Goal: Transaction & Acquisition: Obtain resource

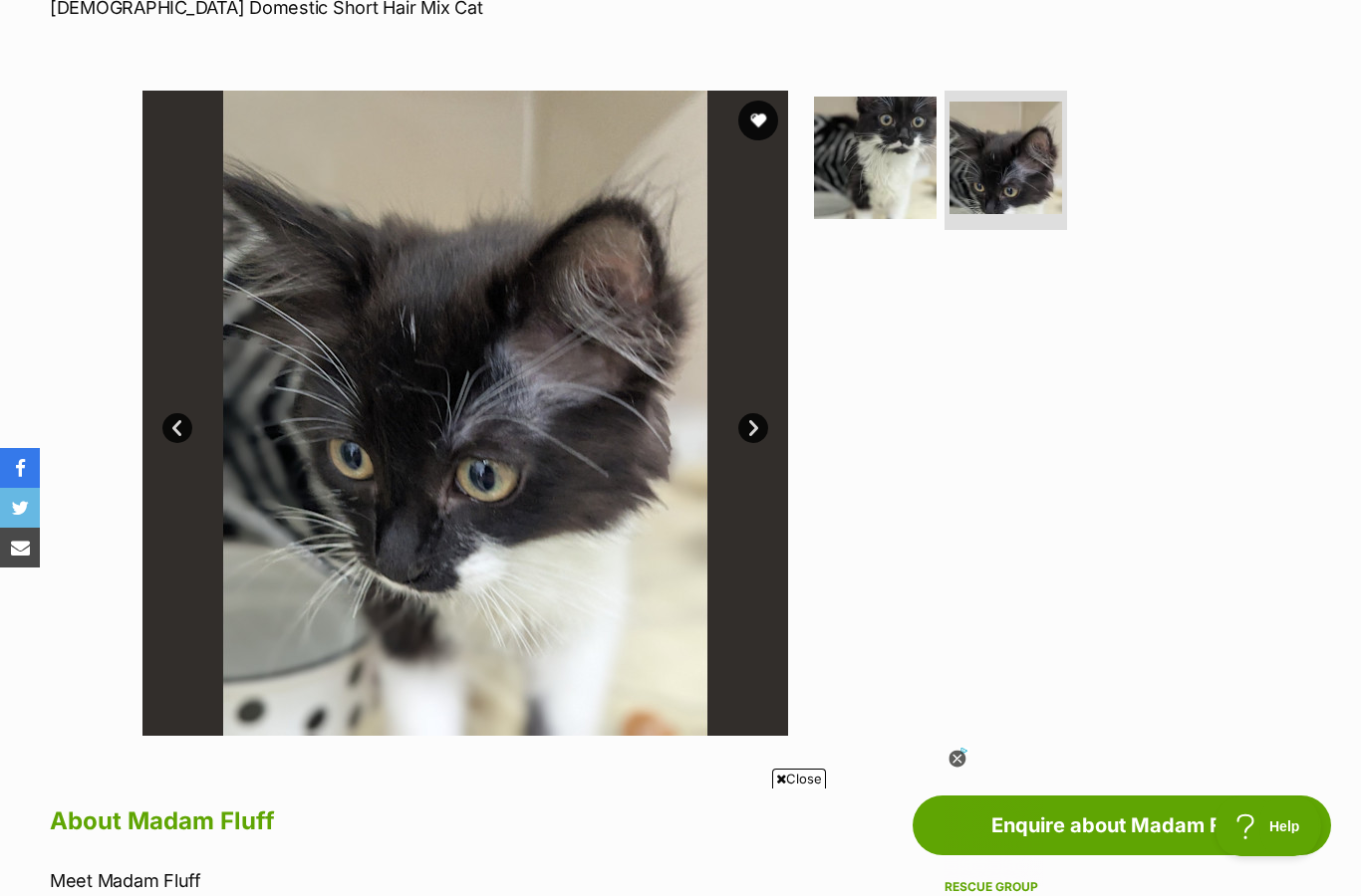
scroll to position [322, 0]
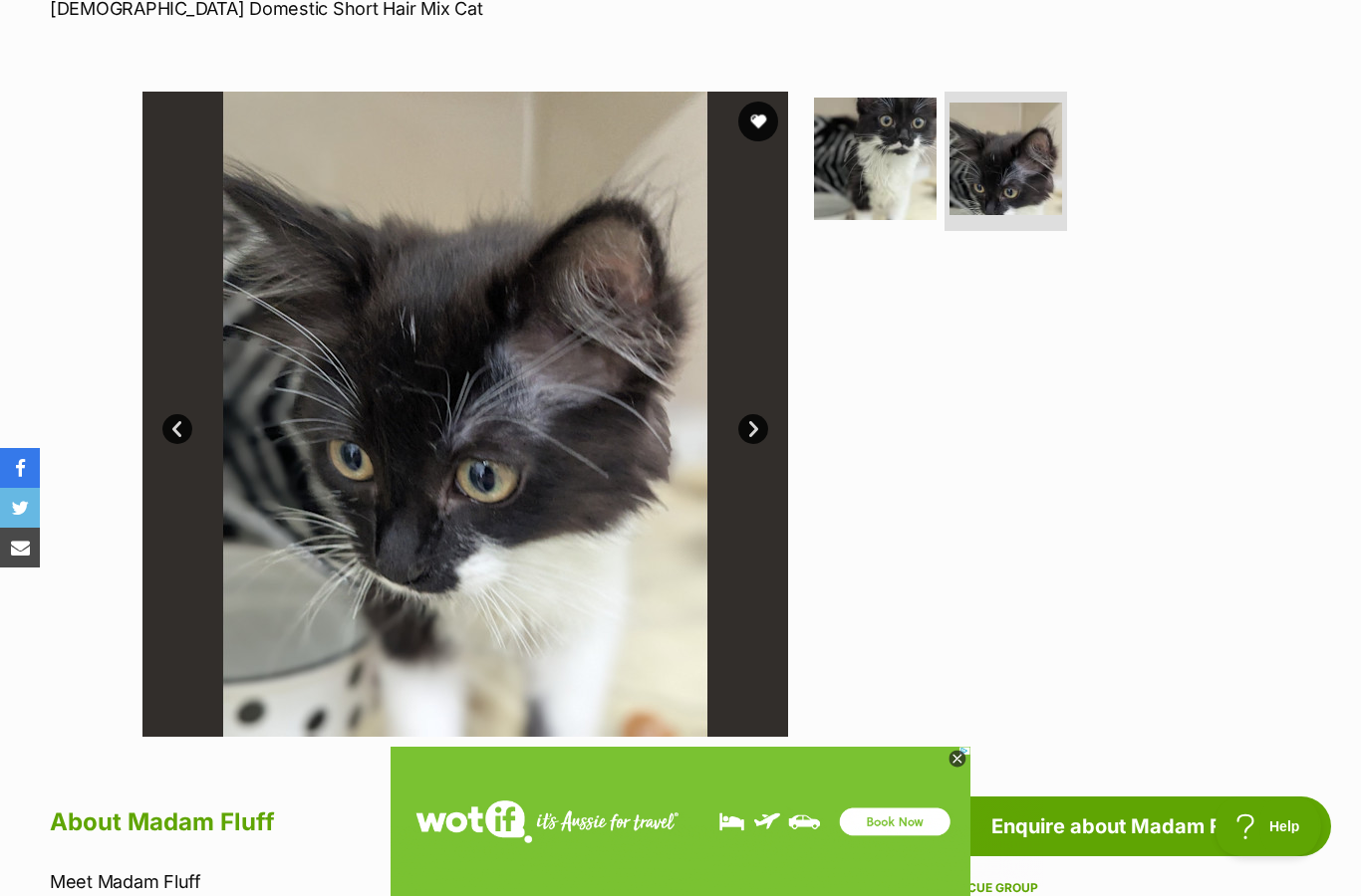
click at [1046, 181] on img at bounding box center [1005, 159] width 113 height 113
click at [928, 161] on img at bounding box center [875, 159] width 123 height 123
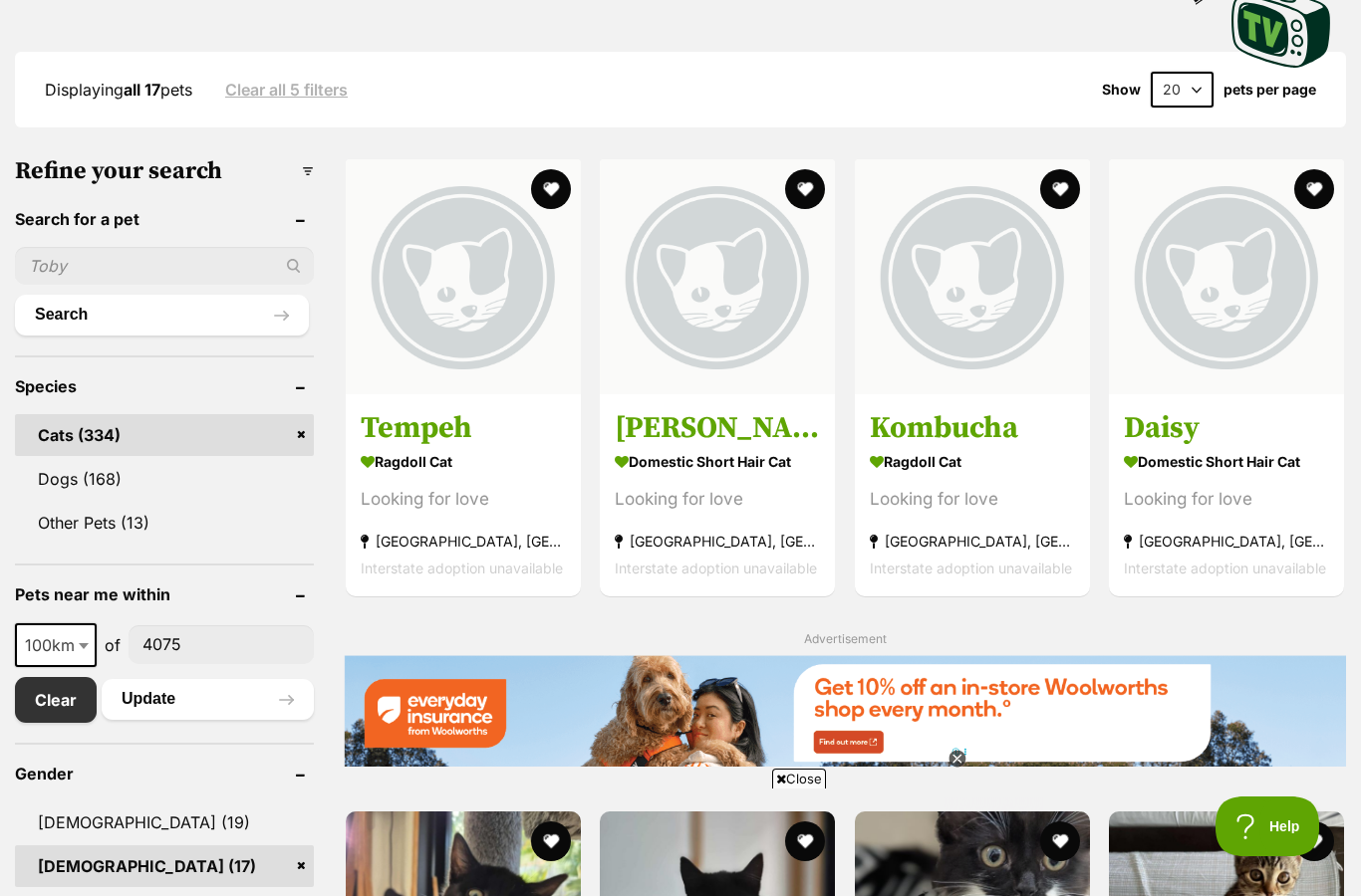
scroll to position [466, 0]
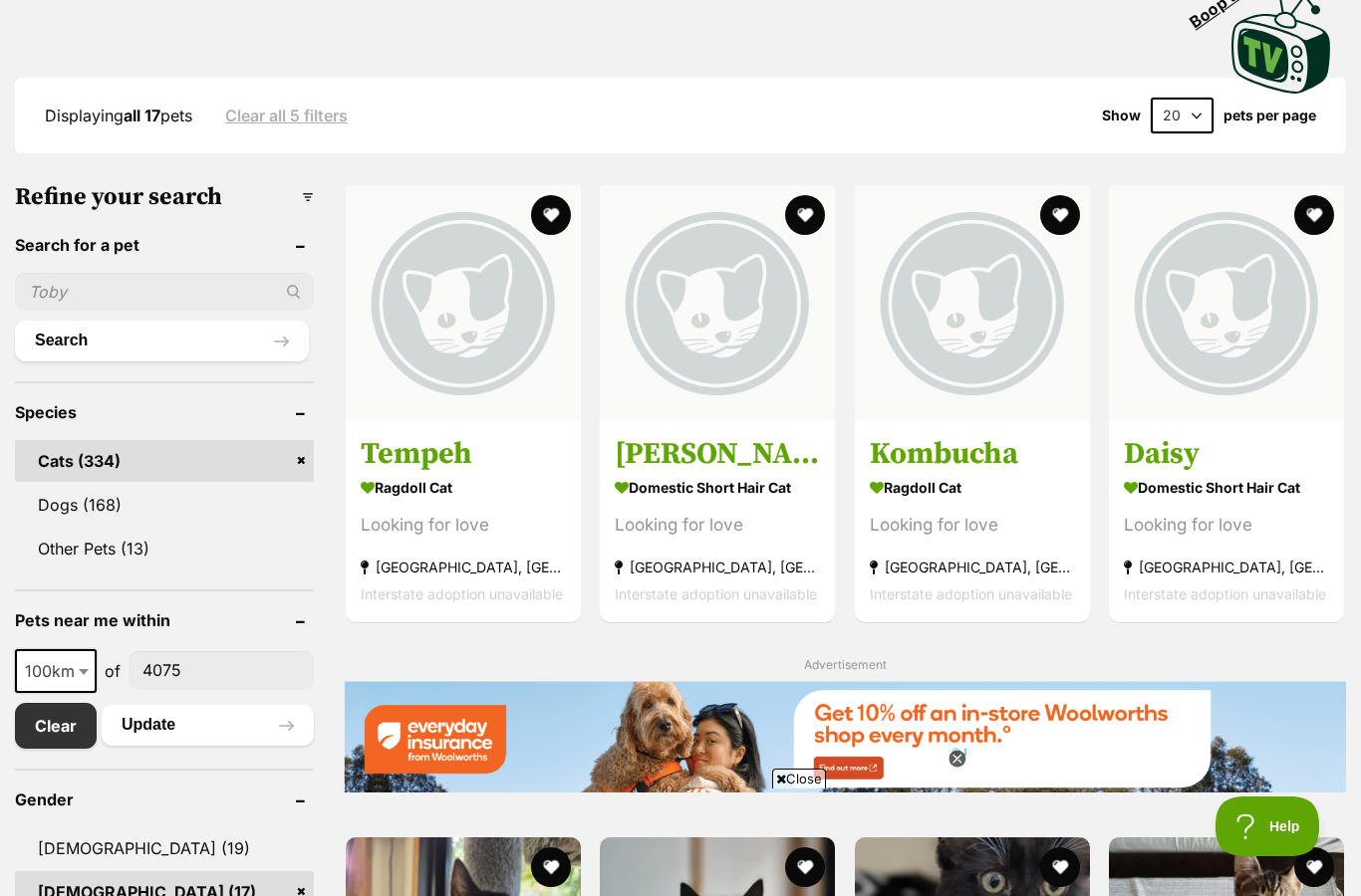
click at [506, 500] on section "Ragdoll Cat Looking for love Coombabah, QLD Interstate adoption unavailable" at bounding box center [463, 539] width 206 height 135
click at [530, 484] on strong "Ragdoll Cat" at bounding box center [463, 486] width 206 height 29
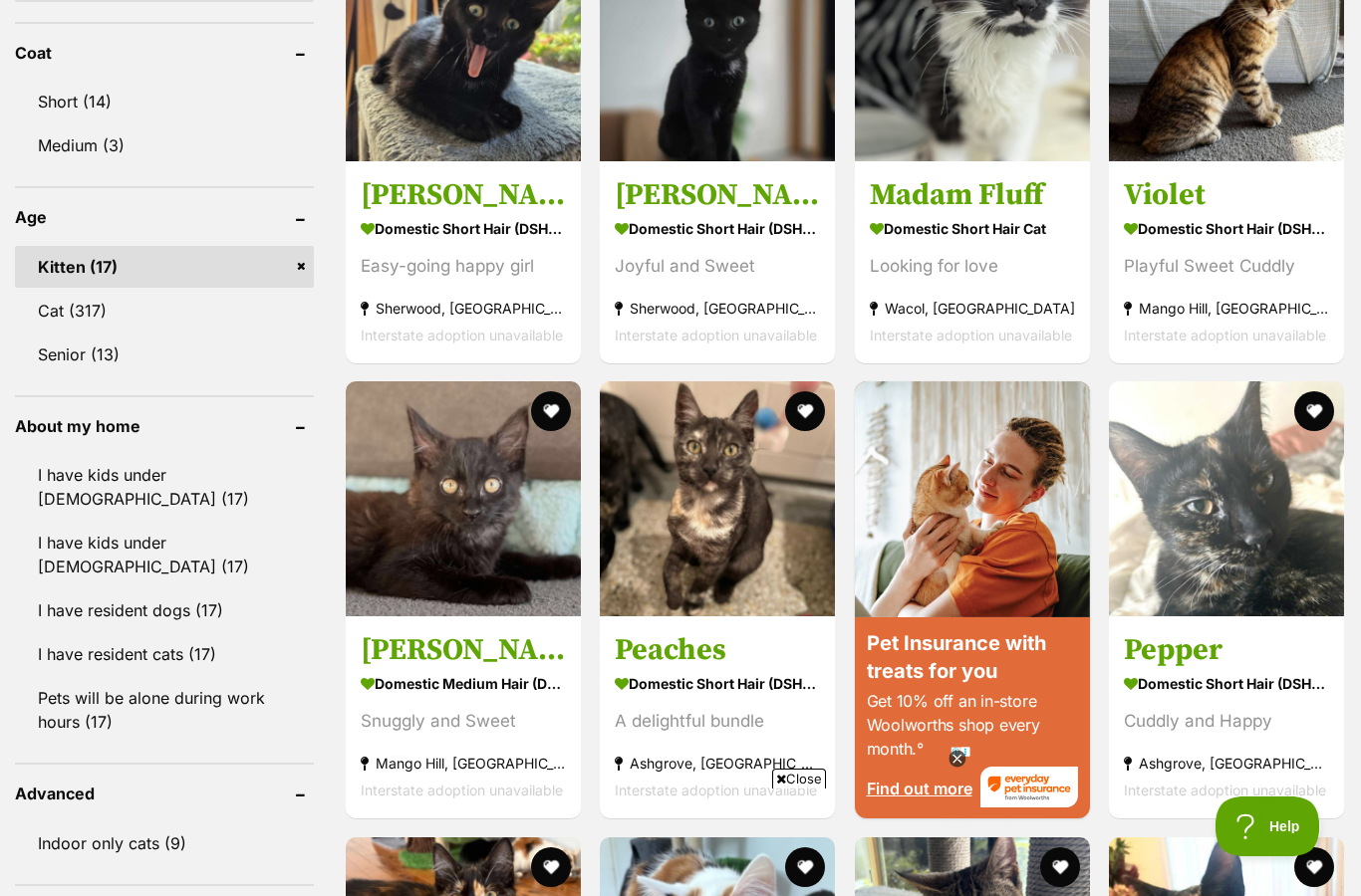
scroll to position [1388, 0]
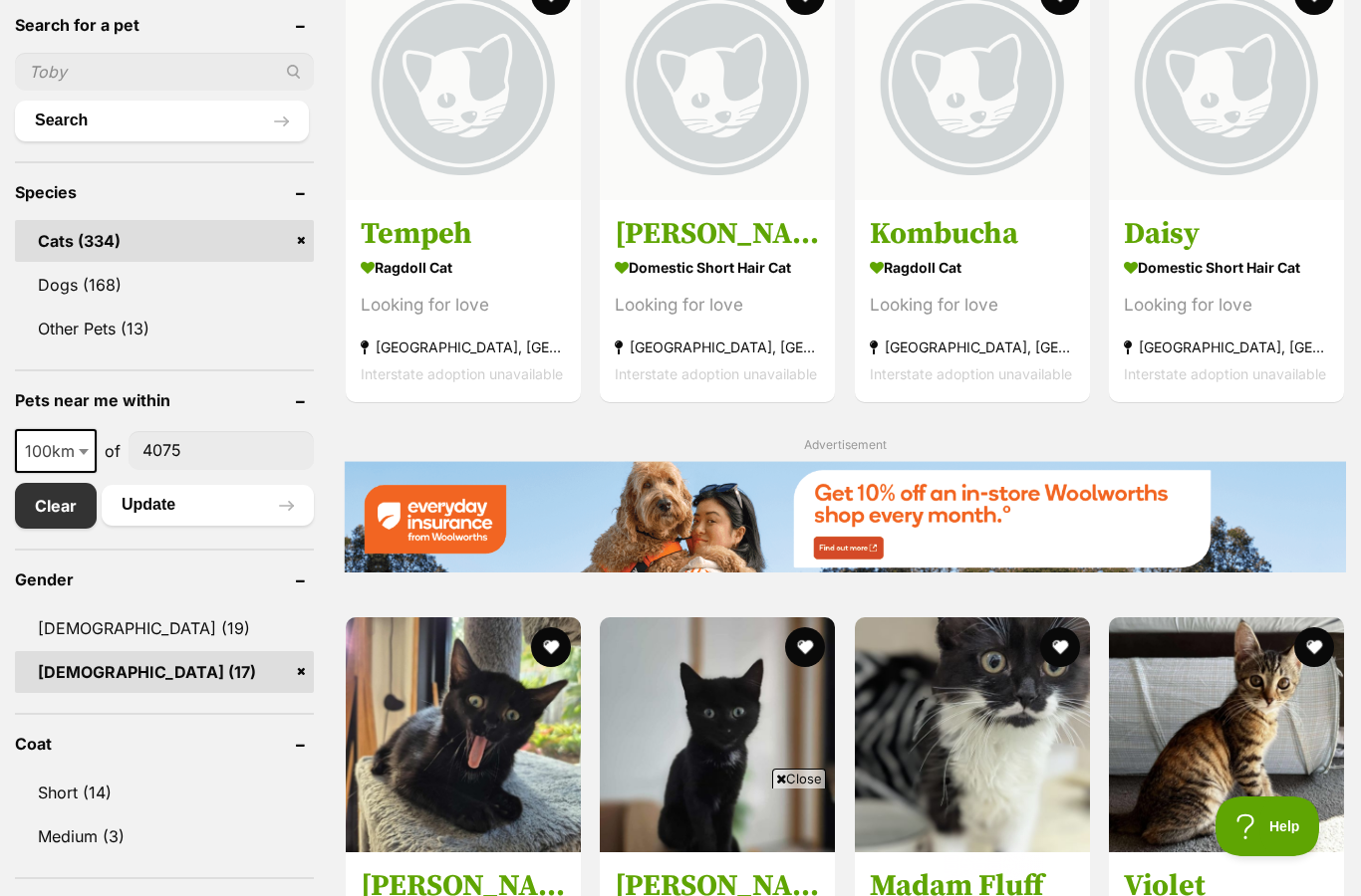
scroll to position [659, 0]
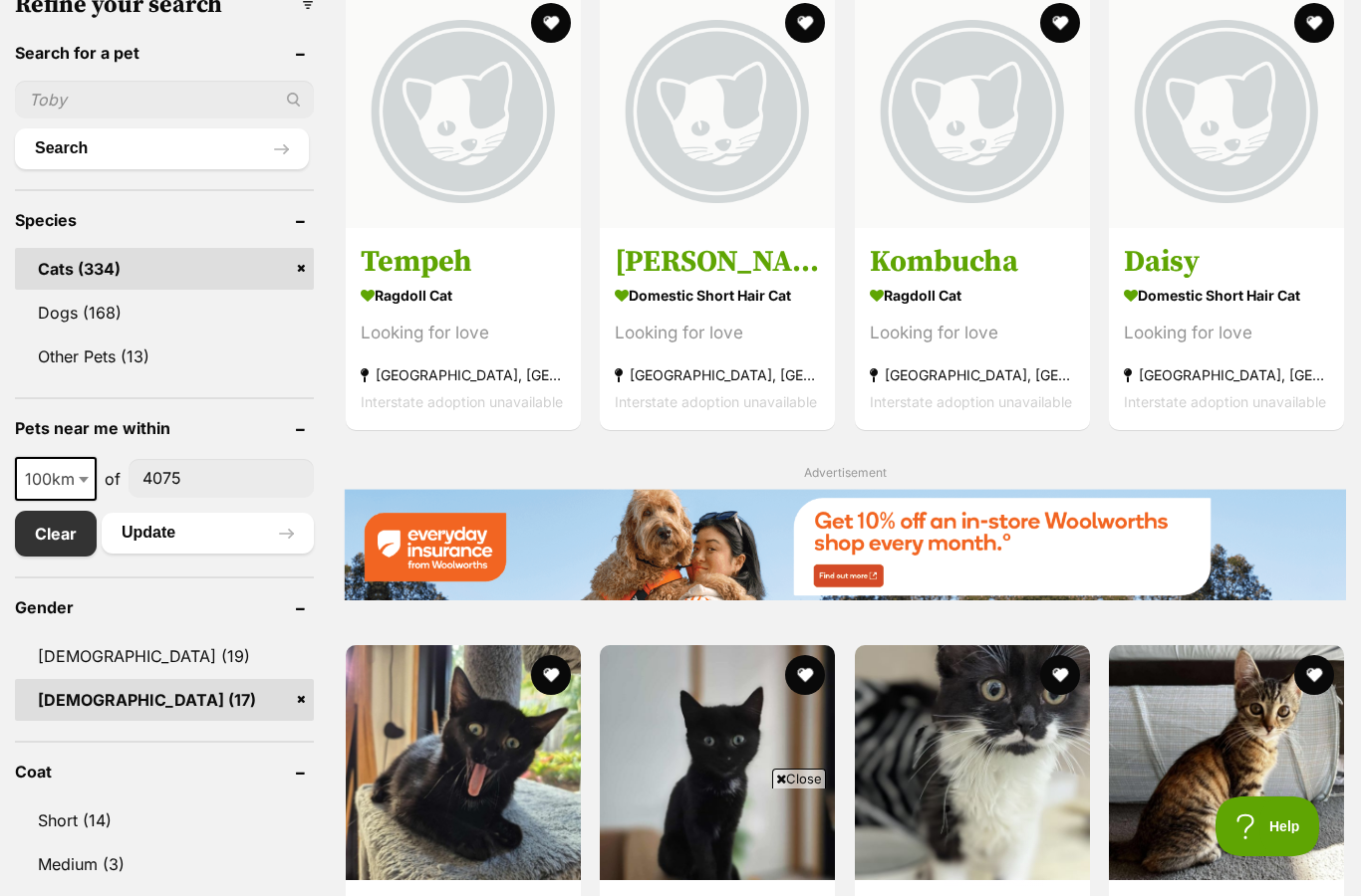
click at [1233, 735] on img at bounding box center [1226, 763] width 235 height 235
click at [1231, 751] on img at bounding box center [1226, 763] width 235 height 235
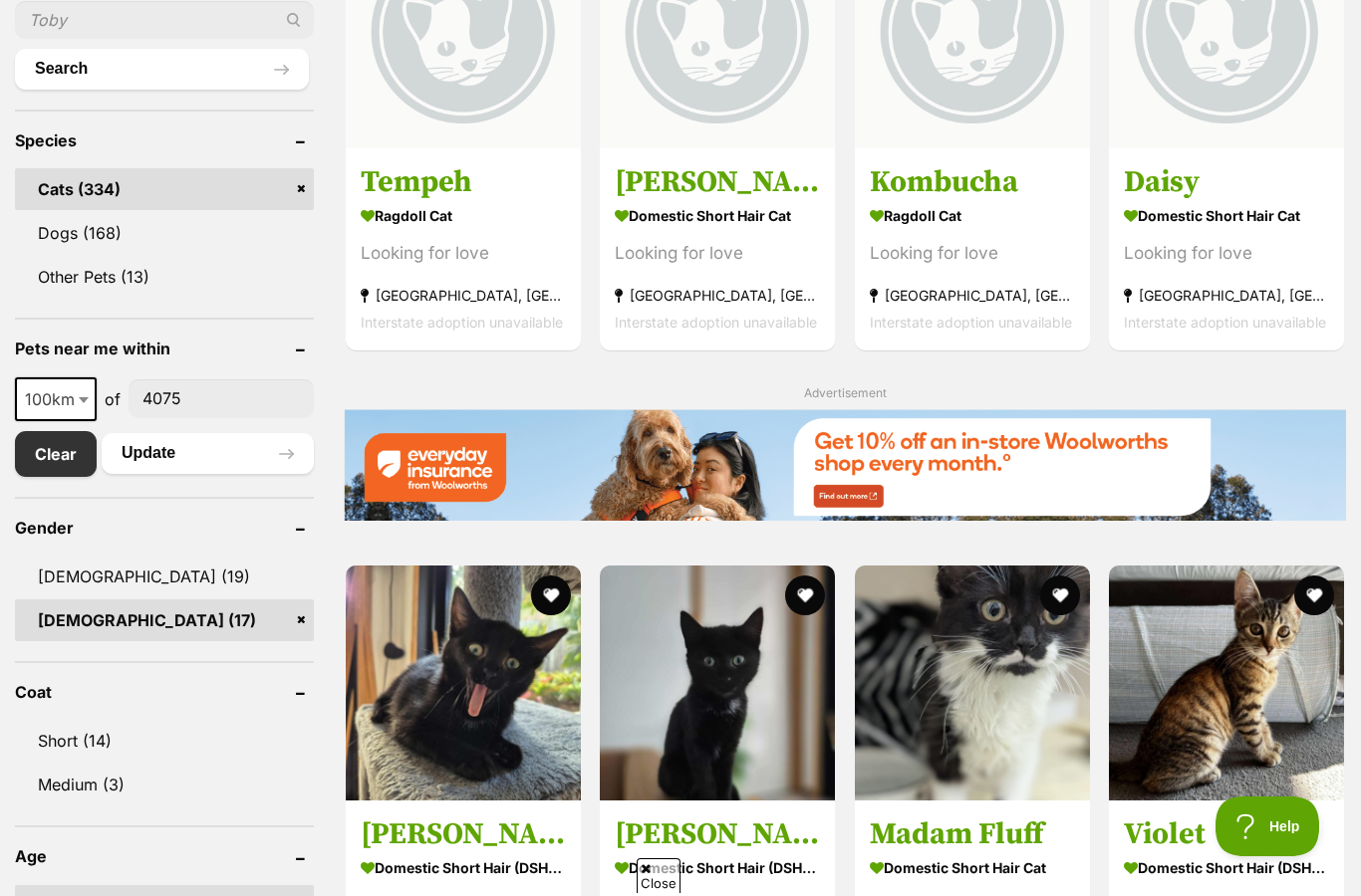
click at [1315, 593] on button "favourite" at bounding box center [1314, 596] width 40 height 40
click at [1055, 587] on button "favourite" at bounding box center [1060, 596] width 40 height 40
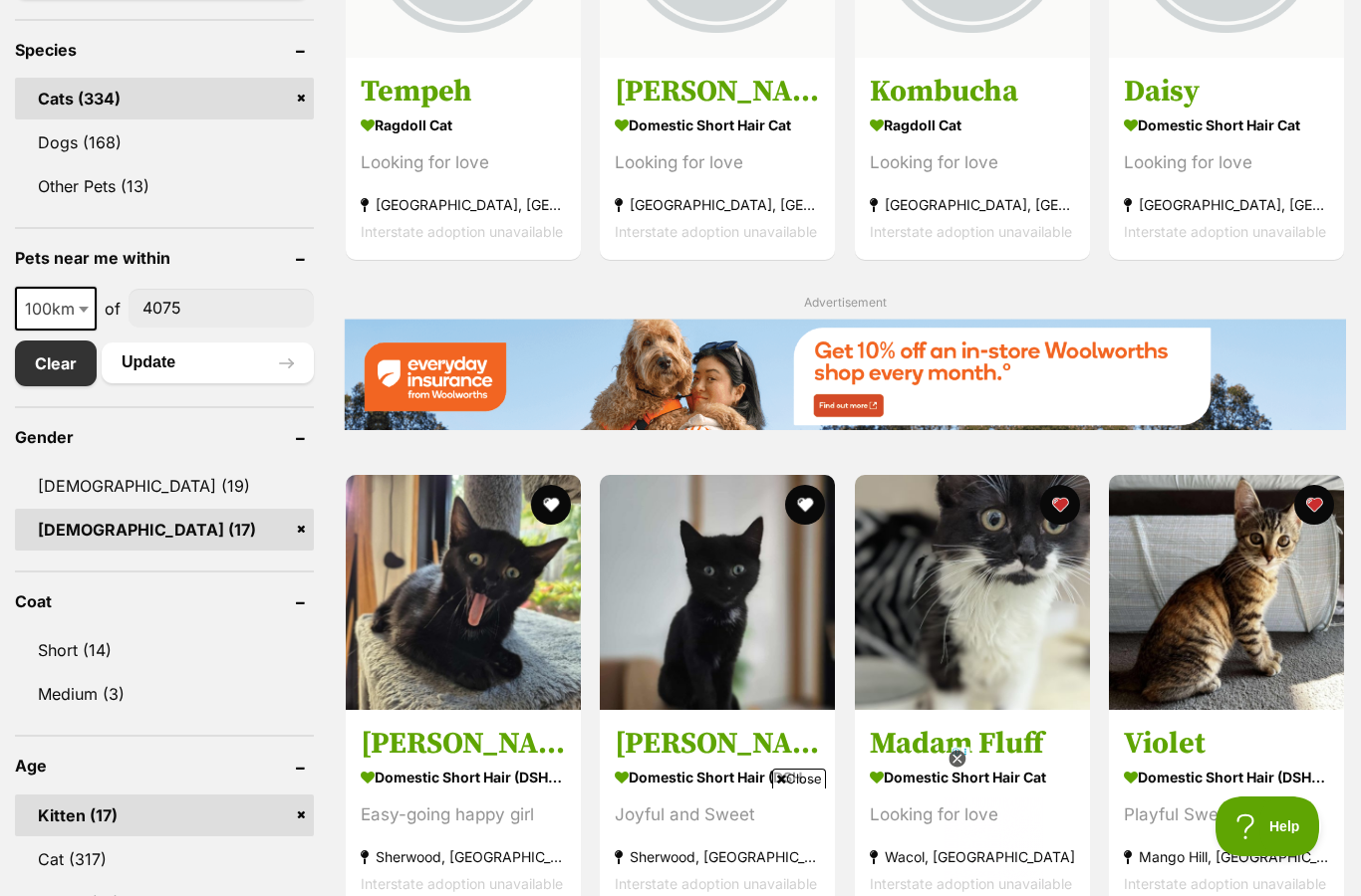
scroll to position [830, 0]
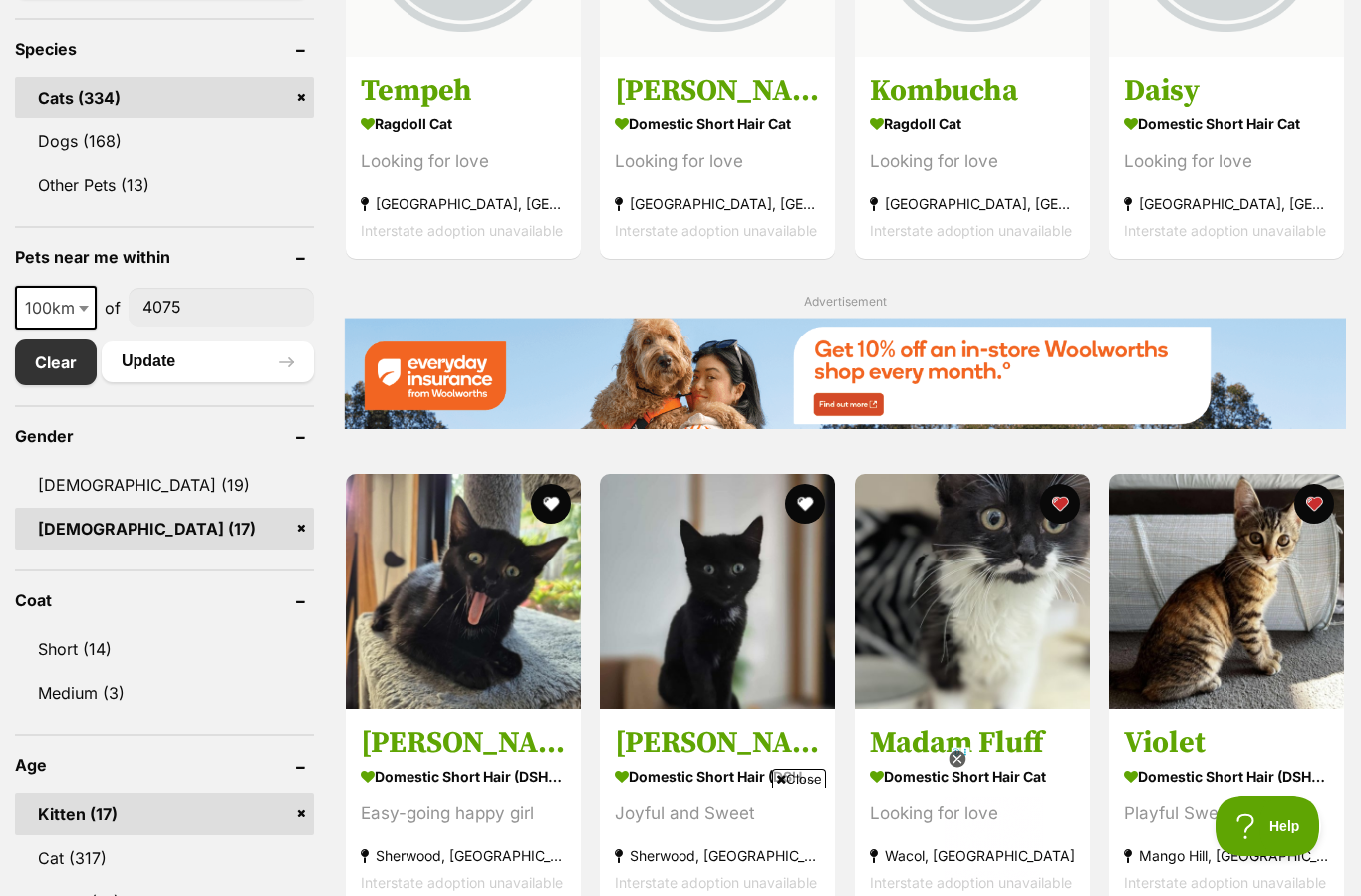
click at [811, 505] on button "favourite" at bounding box center [806, 504] width 40 height 40
click at [546, 511] on button "favourite" at bounding box center [551, 504] width 40 height 40
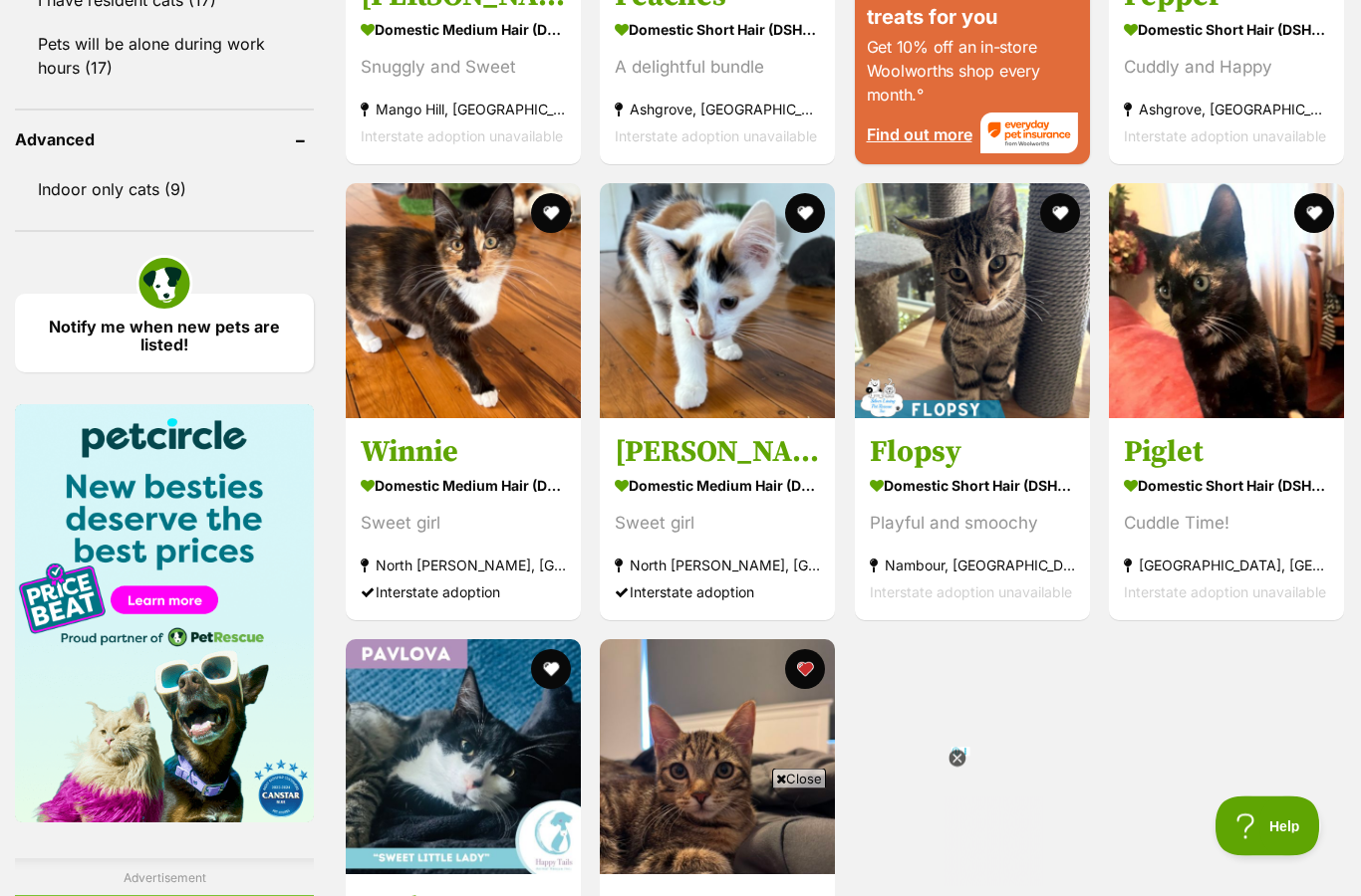
scroll to position [2023, 0]
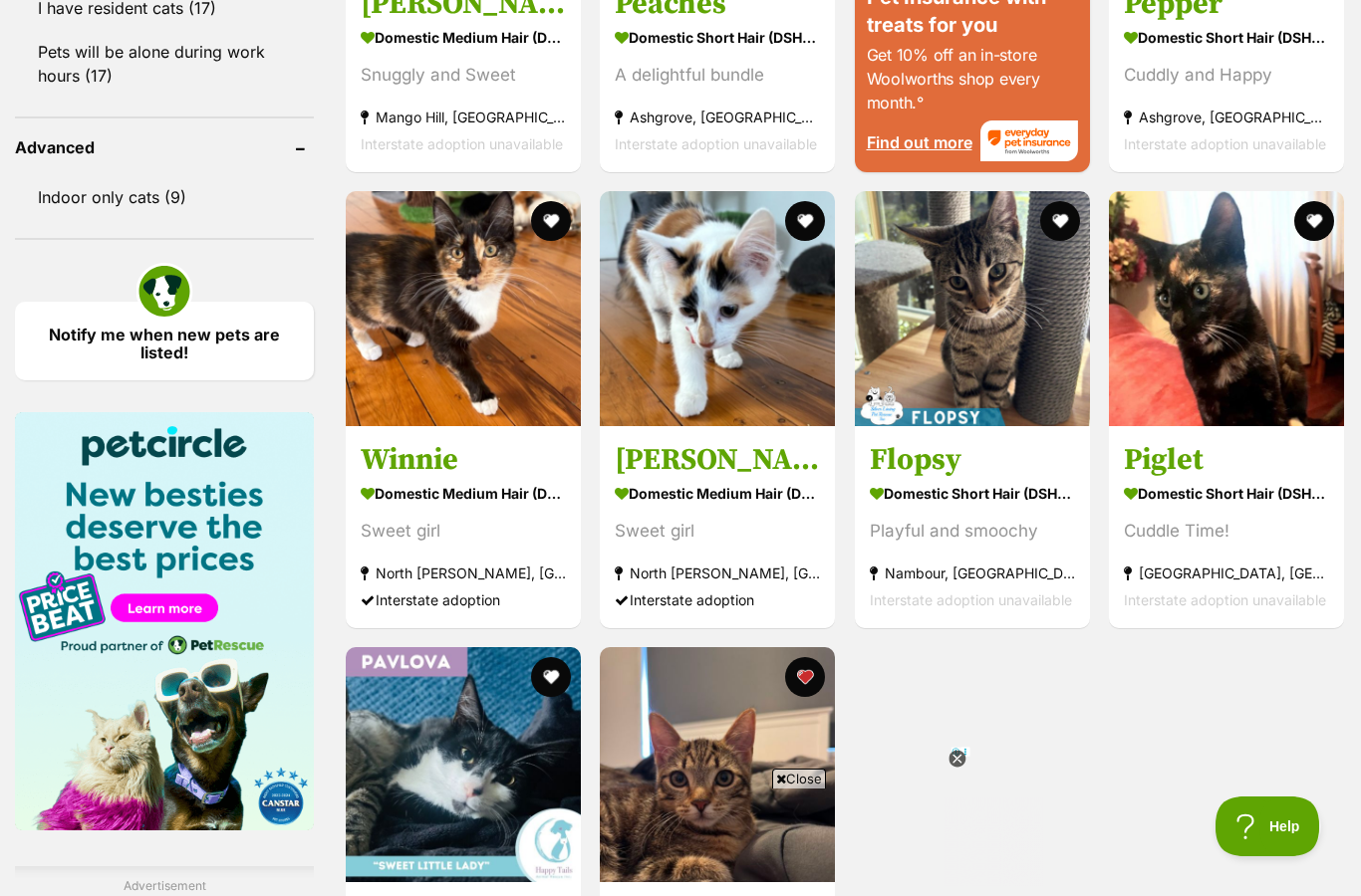
click at [1330, 217] on button "favourite" at bounding box center [1314, 222] width 40 height 40
click at [811, 224] on button "favourite" at bounding box center [806, 222] width 40 height 40
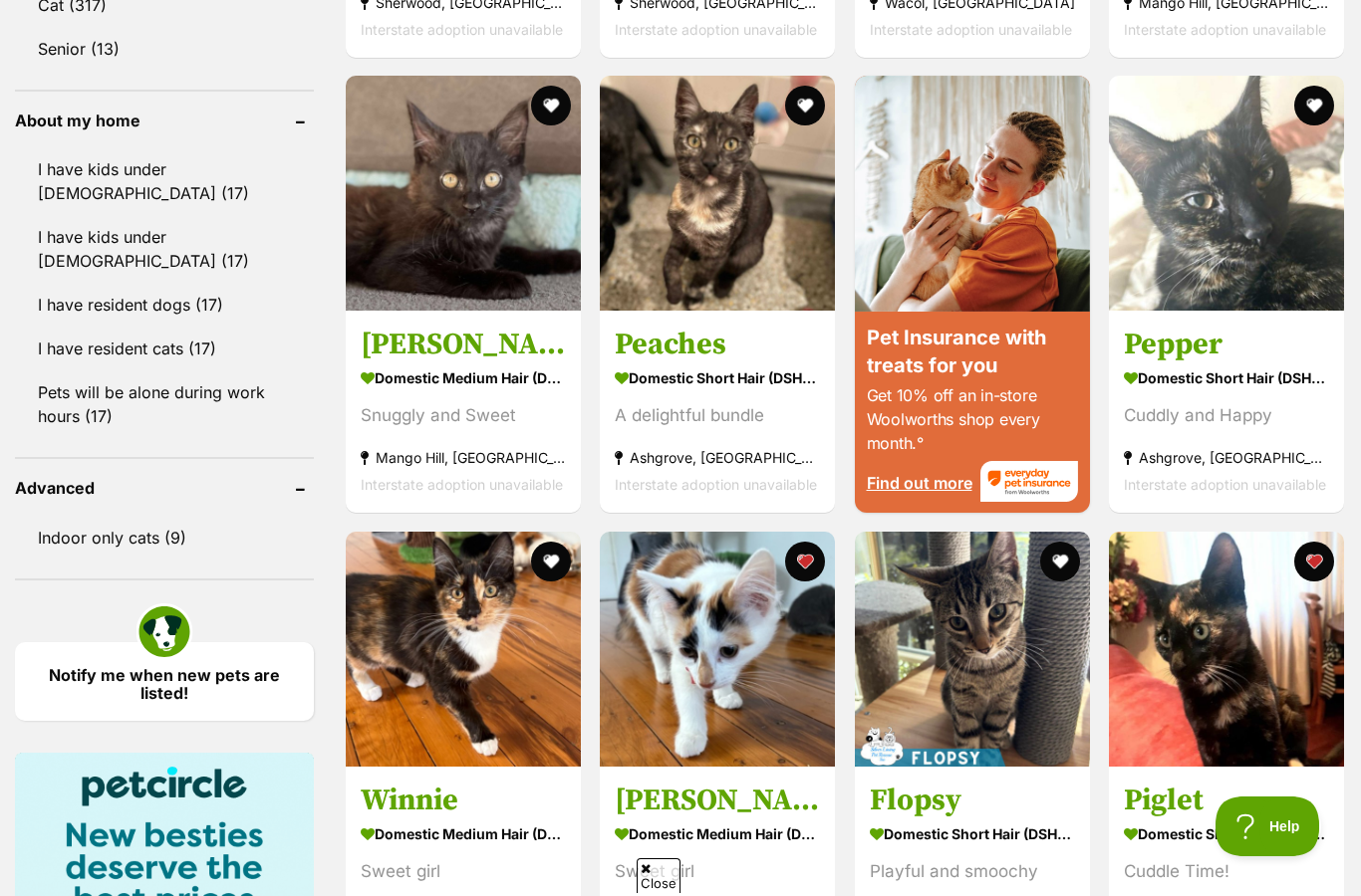
scroll to position [0, 0]
click at [545, 557] on button "favourite" at bounding box center [551, 562] width 40 height 40
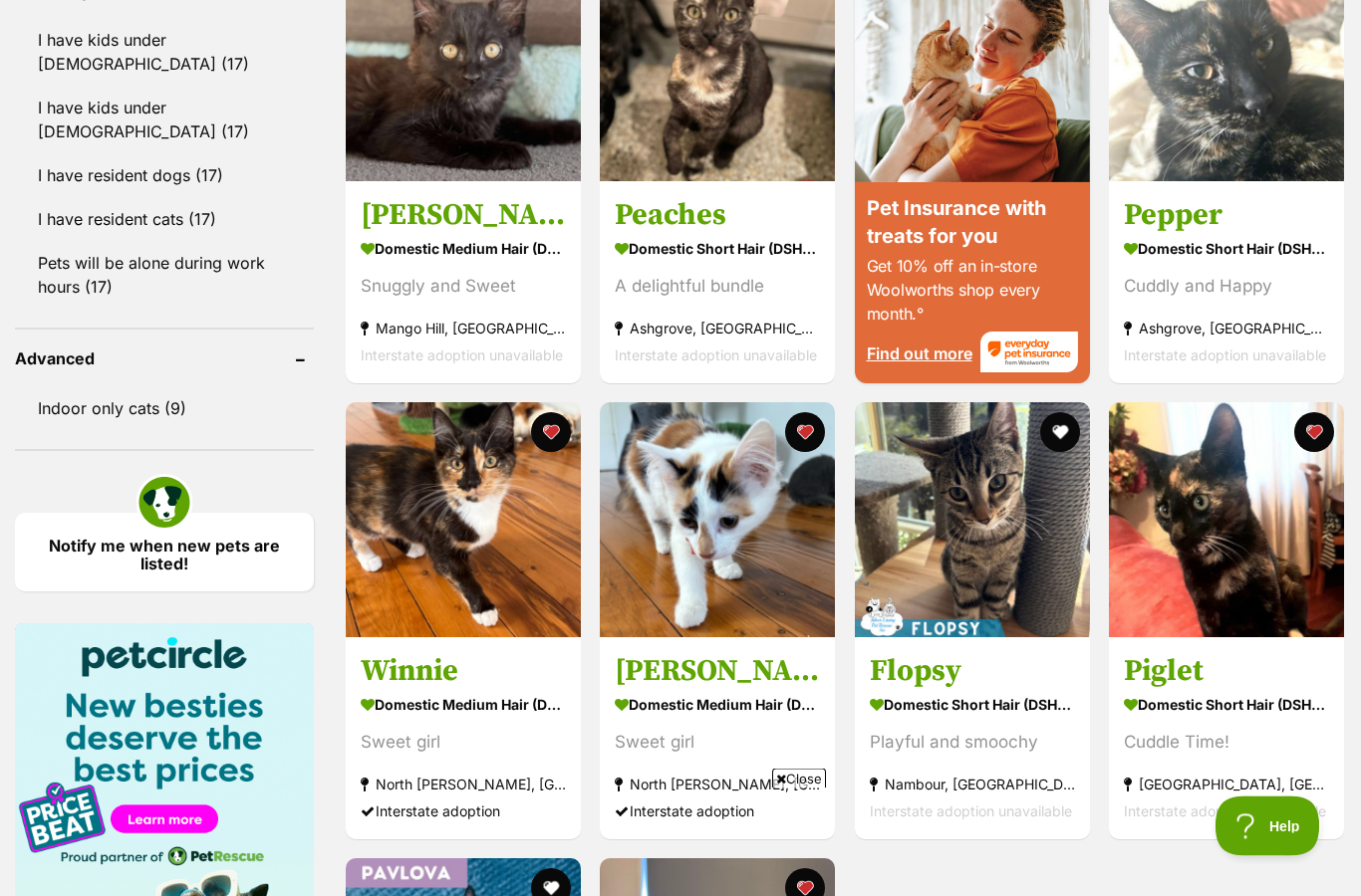
scroll to position [1813, 0]
click at [519, 771] on strong "North [PERSON_NAME], [GEOGRAPHIC_DATA]" at bounding box center [463, 784] width 206 height 27
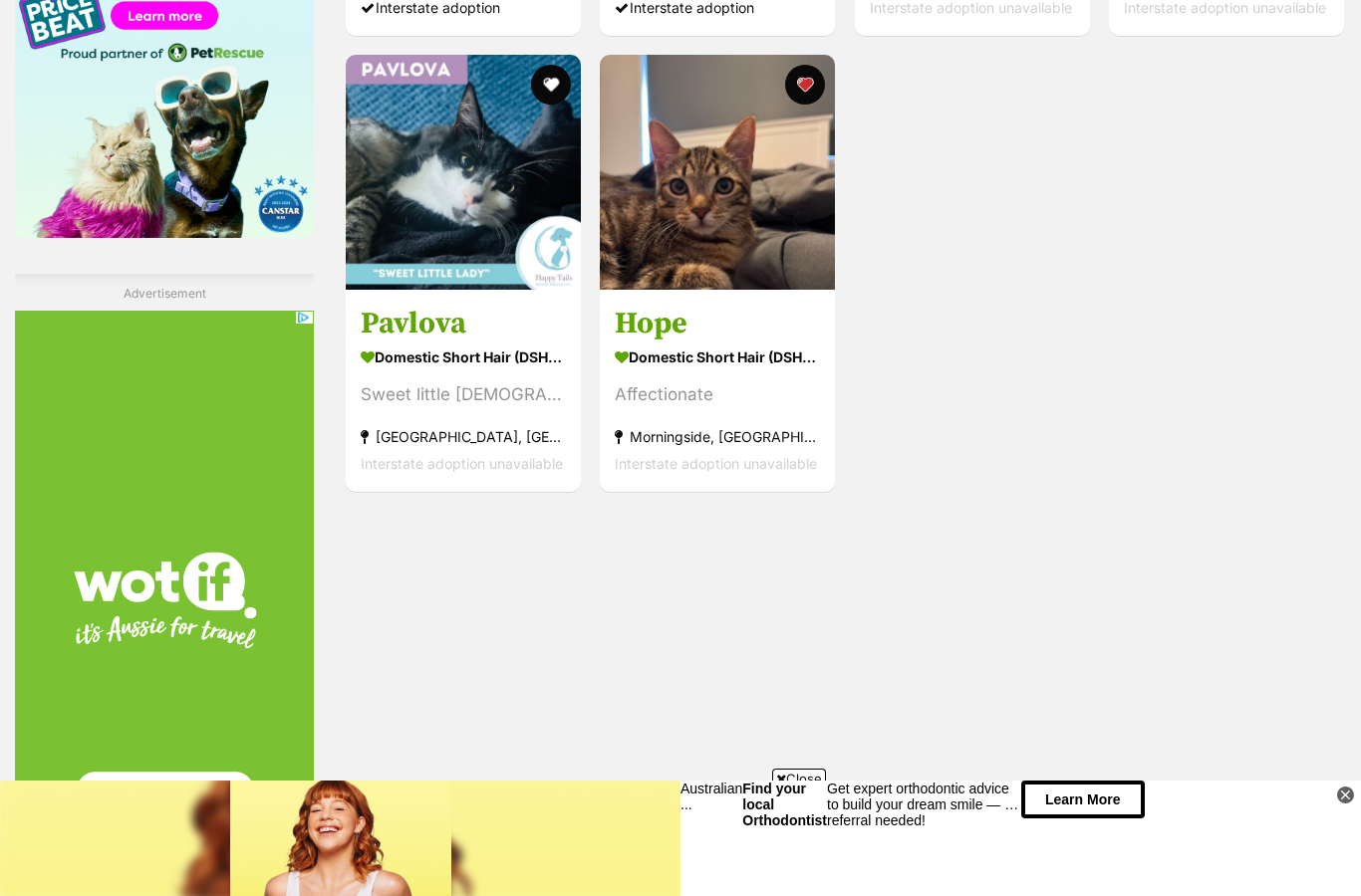
scroll to position [2666, 0]
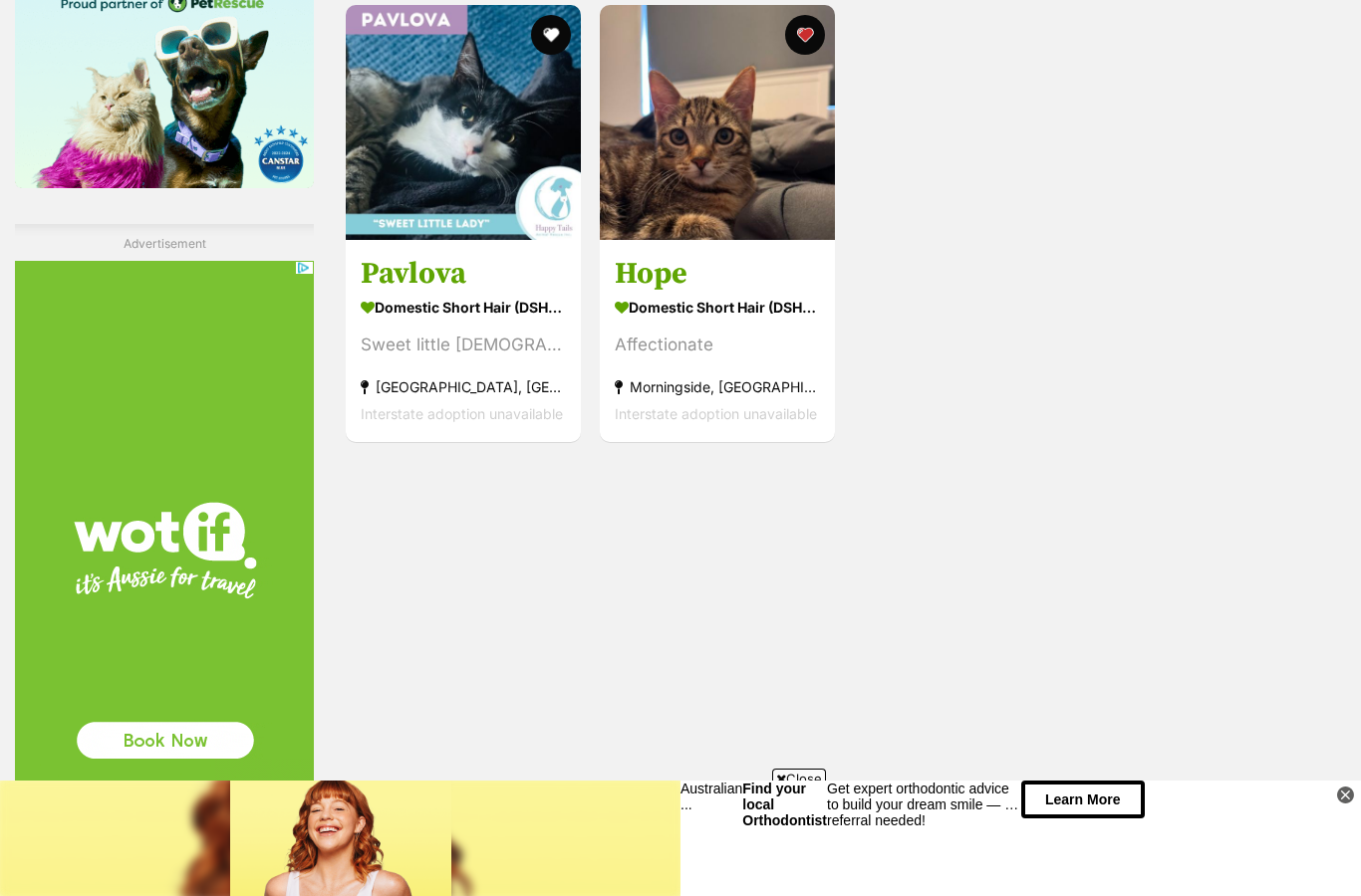
click at [1351, 805] on div at bounding box center [1346, 796] width 18 height 18
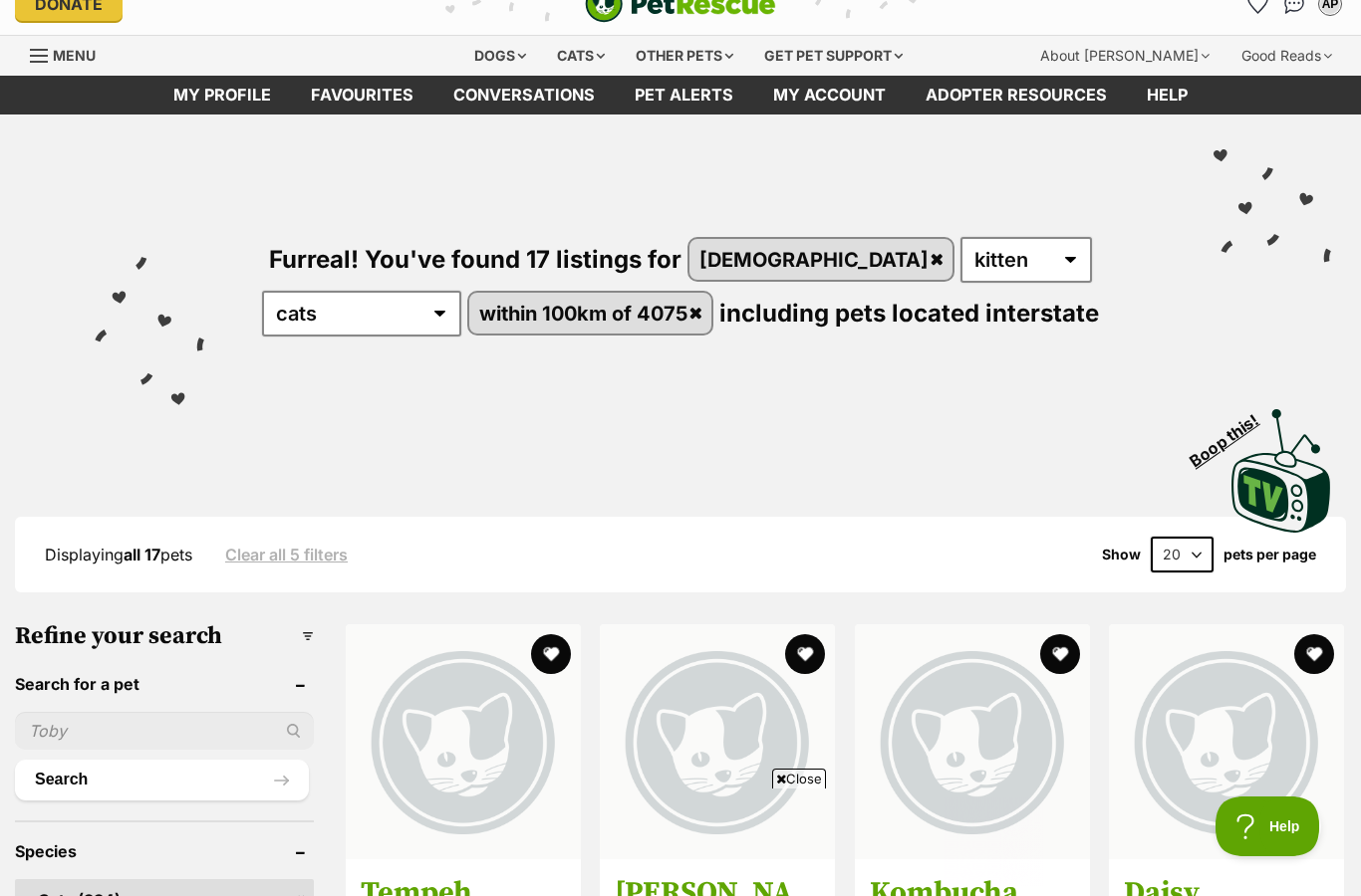
scroll to position [0, 0]
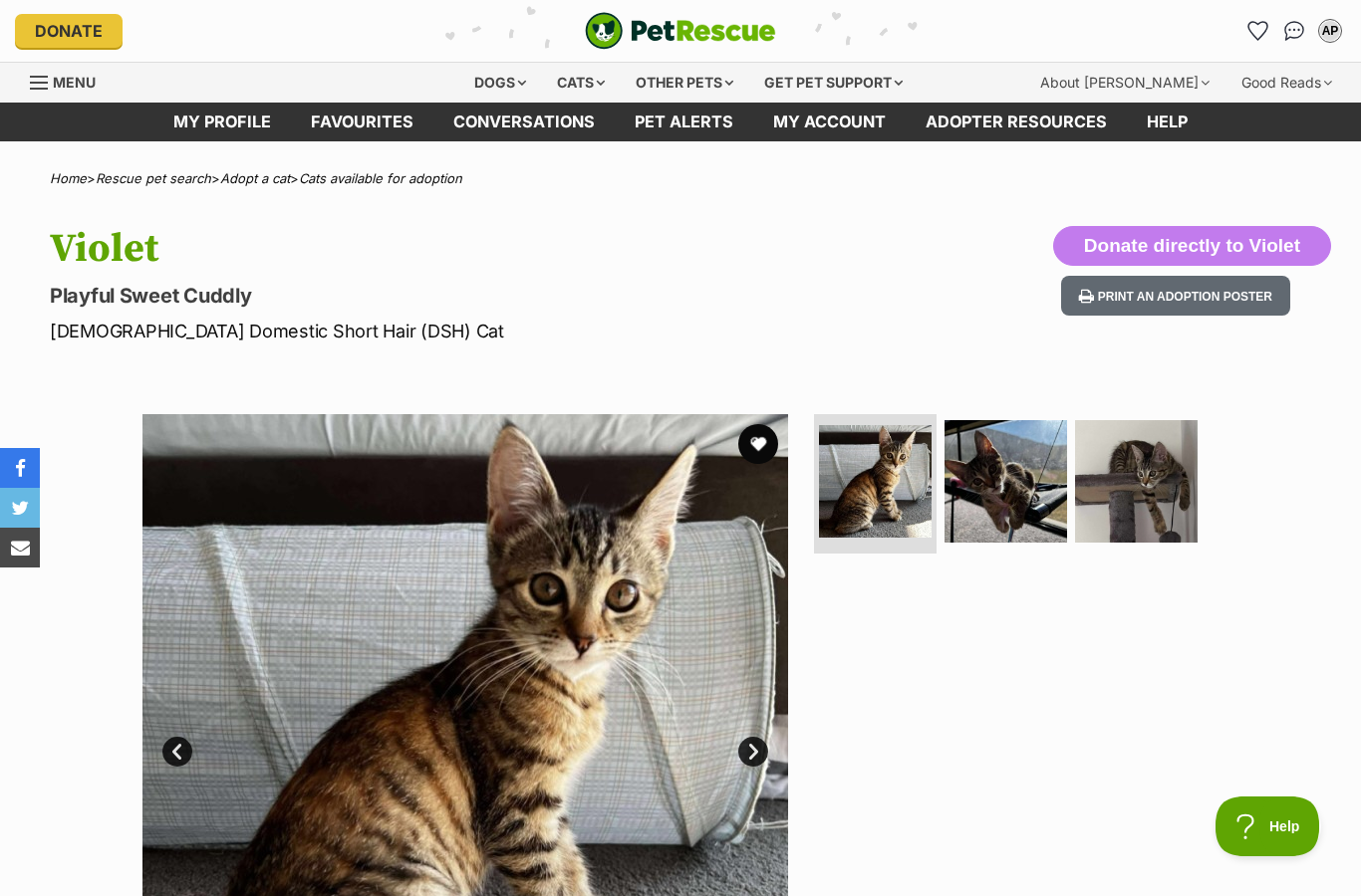
click at [1145, 492] on img at bounding box center [1135, 481] width 123 height 123
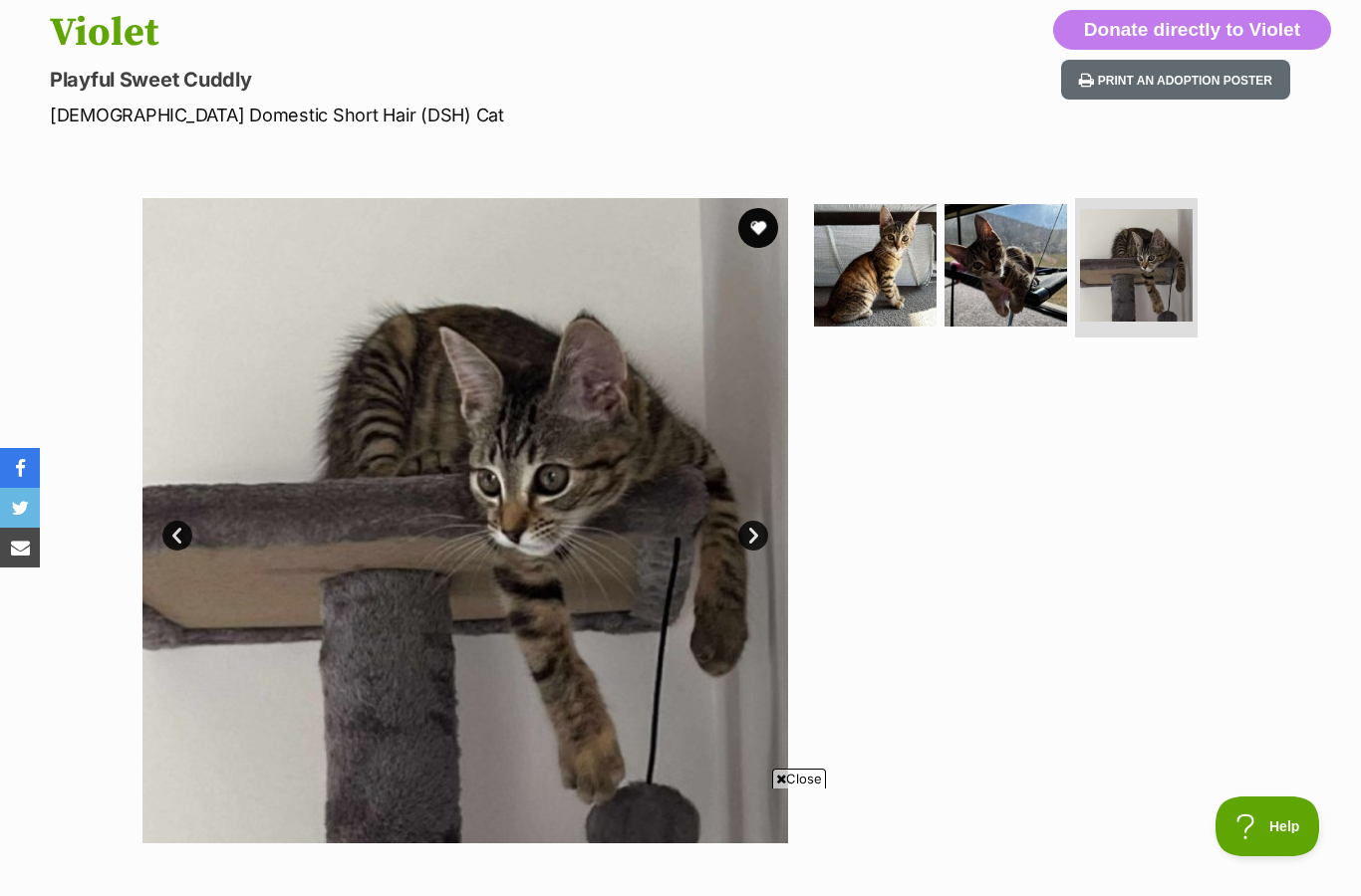
click at [890, 319] on img at bounding box center [875, 265] width 123 height 123
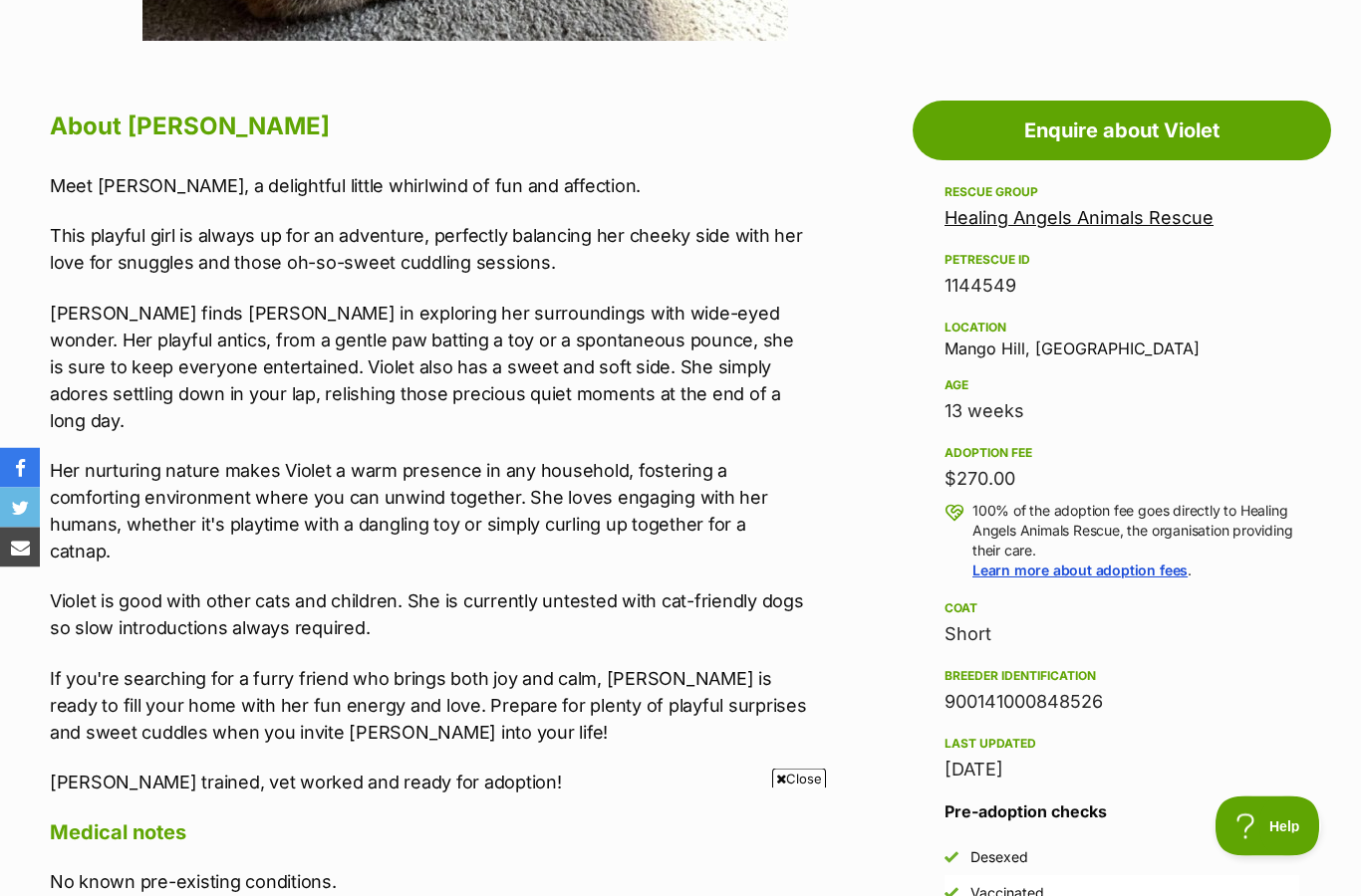
scroll to position [1014, 0]
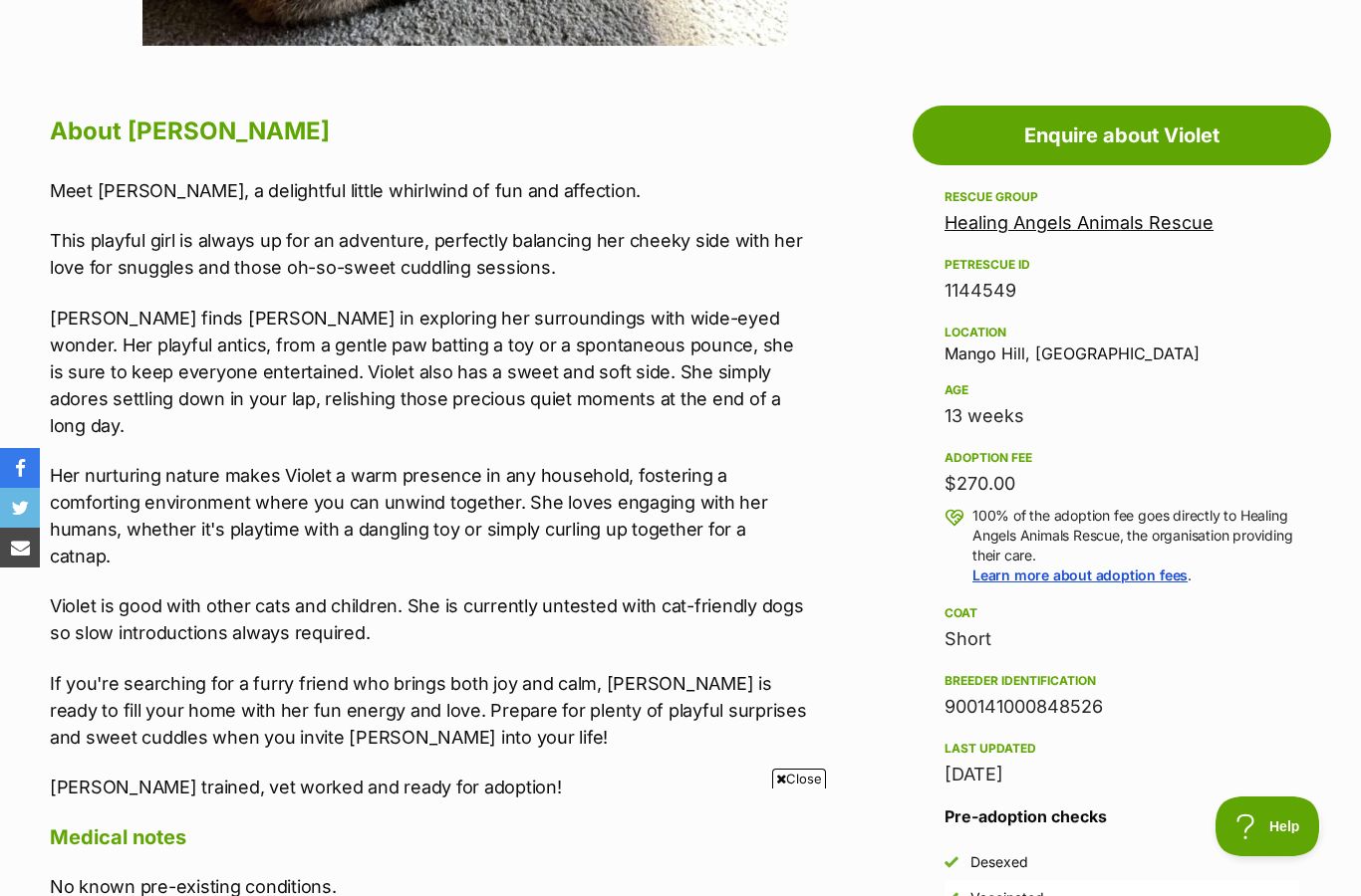
click at [806, 789] on span "Close" at bounding box center [799, 779] width 54 height 20
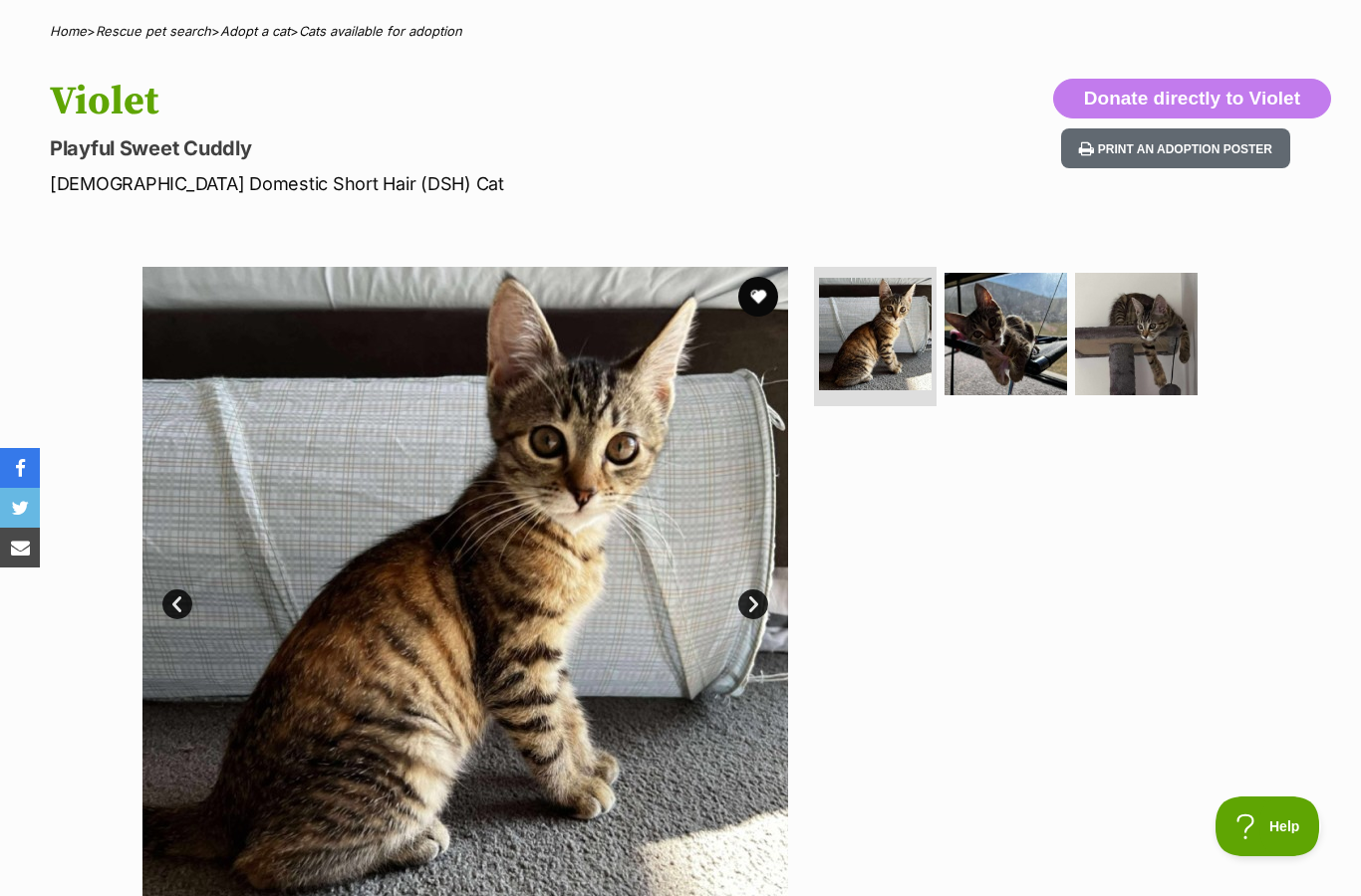
scroll to position [0, 0]
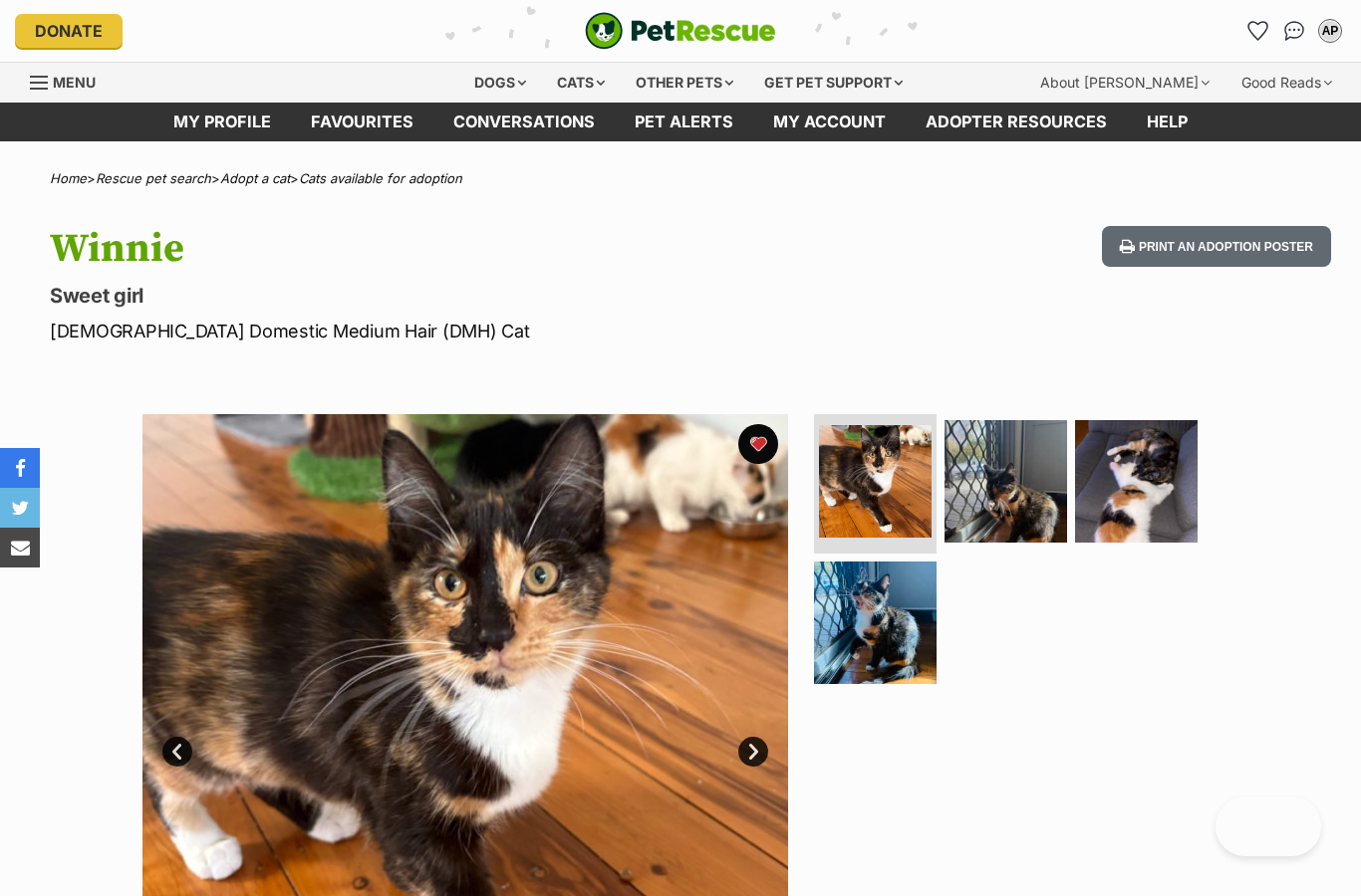
click at [909, 657] on img at bounding box center [875, 623] width 123 height 123
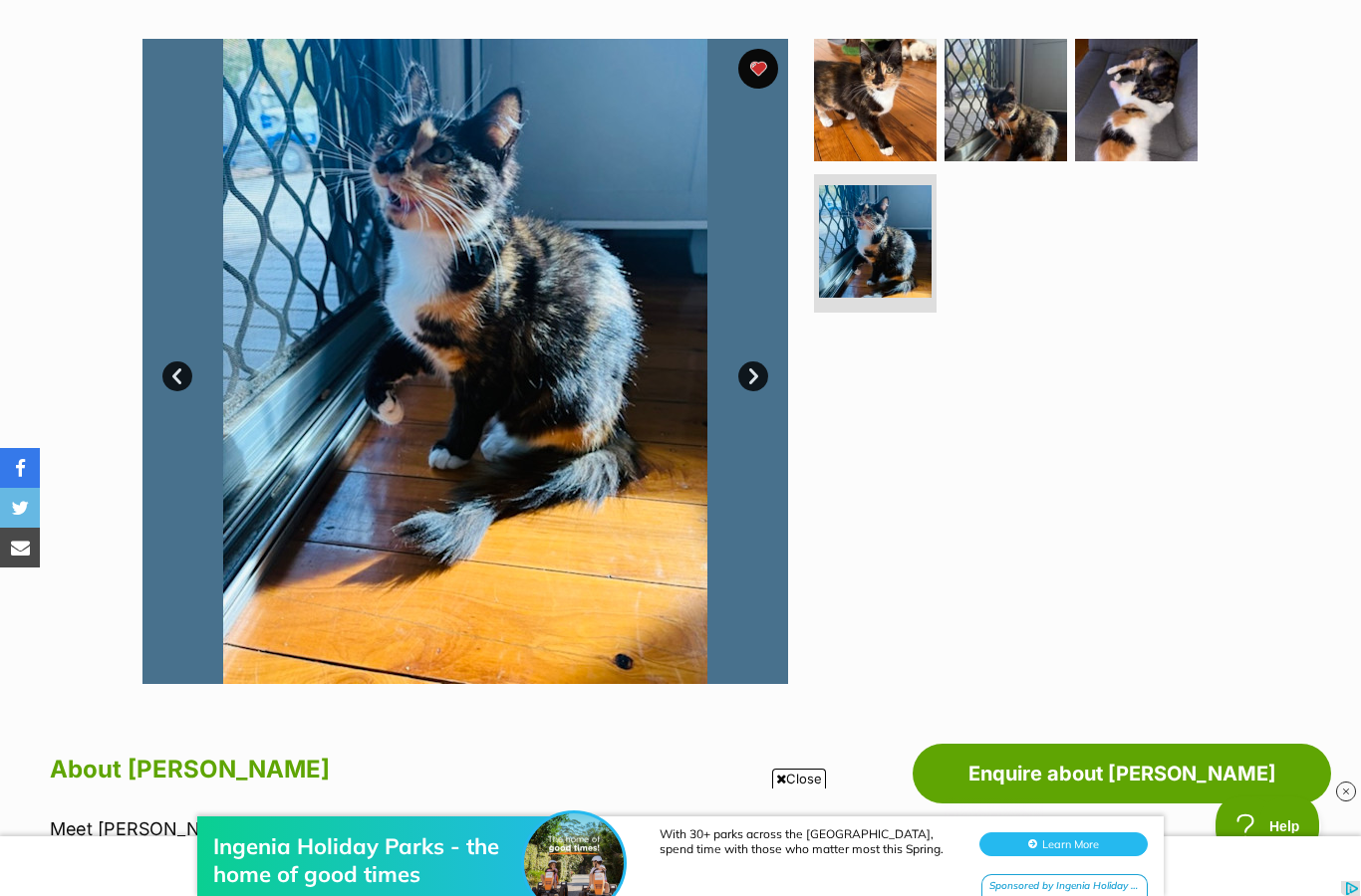
scroll to position [374, 0]
